Goal: Task Accomplishment & Management: Manage account settings

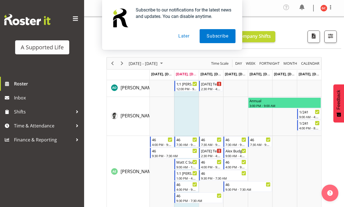
click at [179, 37] on button "Later" at bounding box center [183, 36] width 25 height 14
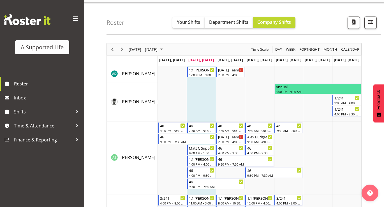
scroll to position [16, 0]
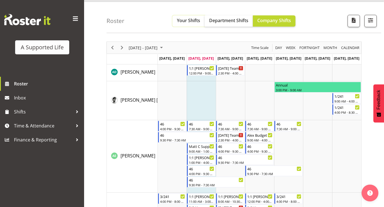
click at [187, 20] on span "Your Shifts" at bounding box center [188, 20] width 23 height 6
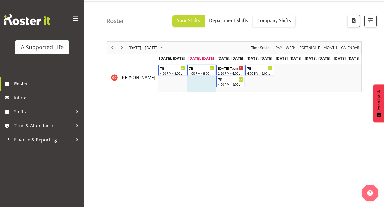
click at [221, 20] on span "Department Shifts" at bounding box center [228, 20] width 39 height 6
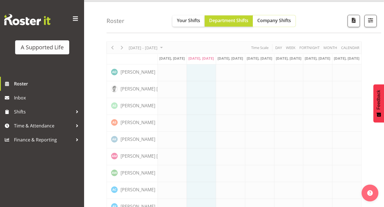
click at [276, 21] on span "Company Shifts" at bounding box center [275, 20] width 34 height 6
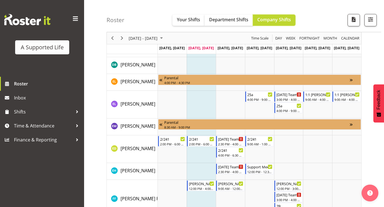
scroll to position [894, 0]
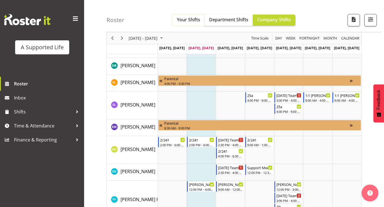
click at [183, 21] on span "Your Shifts" at bounding box center [188, 20] width 23 height 6
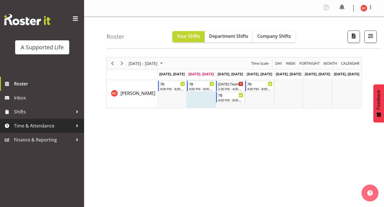
click at [75, 125] on div at bounding box center [77, 126] width 8 height 8
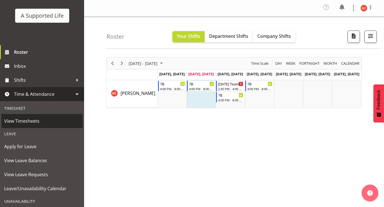
scroll to position [49, 0]
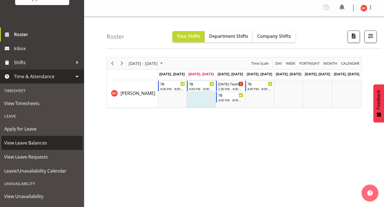
click at [26, 144] on span "View Leave Balances" at bounding box center [42, 143] width 76 height 8
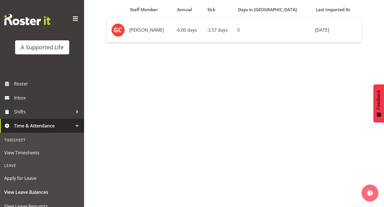
scroll to position [55, 0]
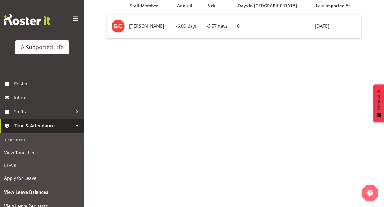
click at [77, 125] on div at bounding box center [77, 126] width 8 height 8
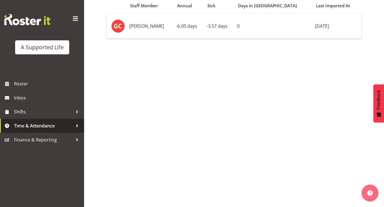
click at [77, 125] on div at bounding box center [77, 126] width 8 height 8
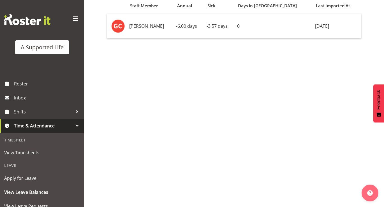
click at [77, 126] on div at bounding box center [77, 126] width 8 height 8
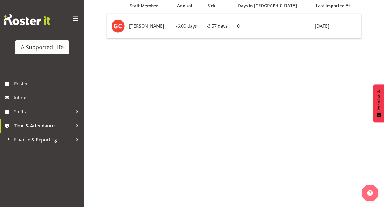
scroll to position [0, 0]
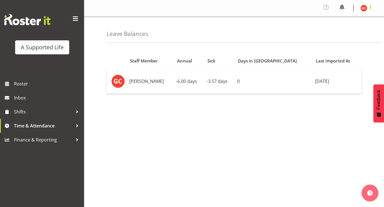
click at [371, 8] on span at bounding box center [371, 7] width 7 height 7
click at [344, 29] on link "Log Out" at bounding box center [347, 31] width 54 height 10
